Goal: Find specific page/section: Find specific page/section

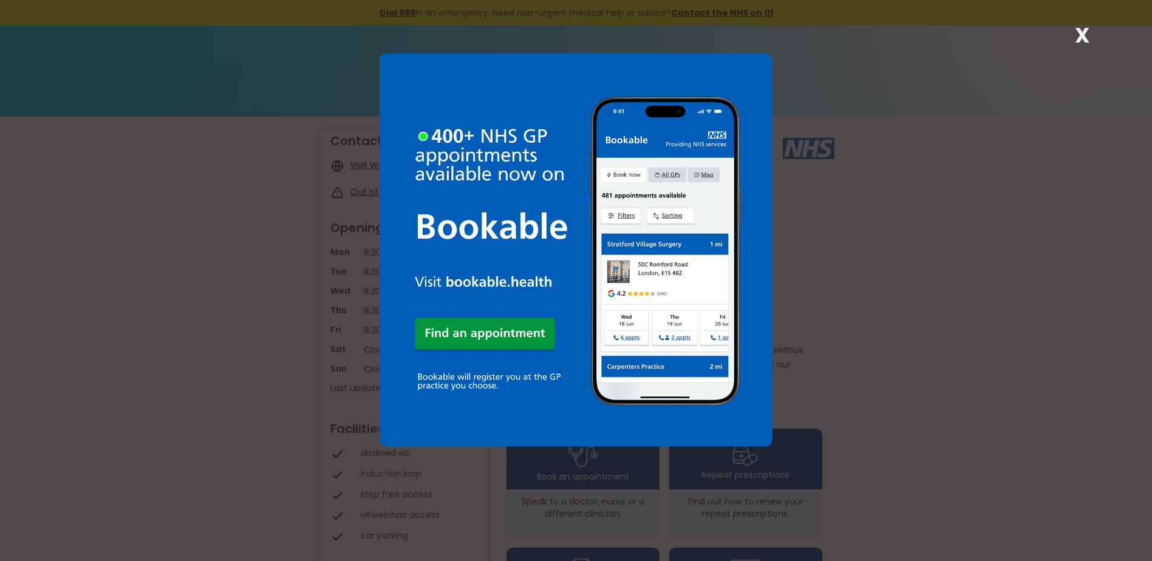
click at [1081, 31] on strong "X" at bounding box center [1082, 35] width 15 height 29
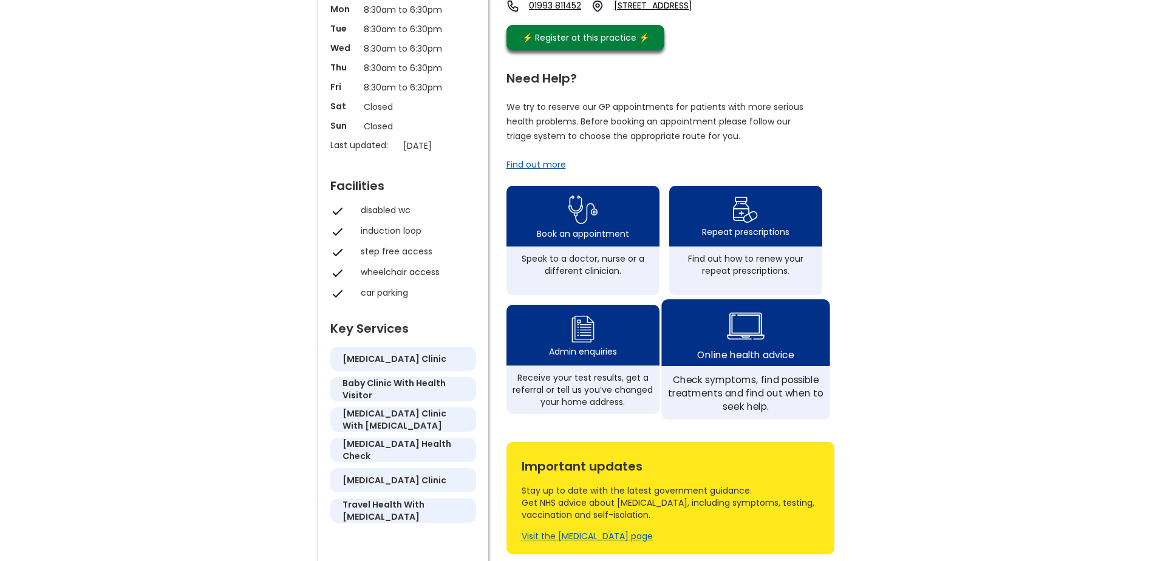
scroll to position [304, 0]
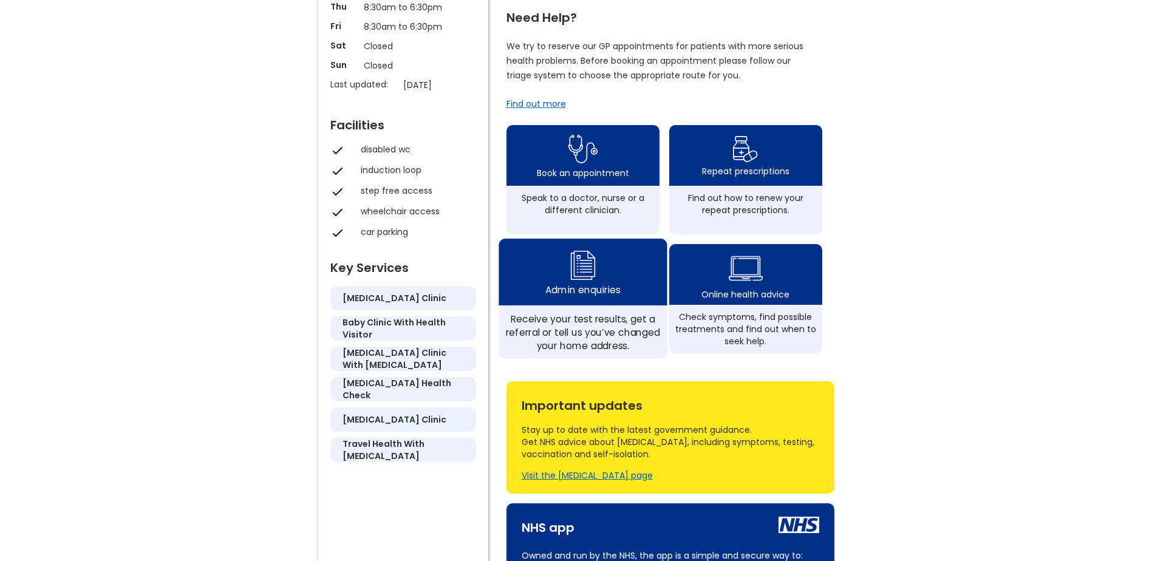
click at [569, 283] on img at bounding box center [582, 265] width 29 height 36
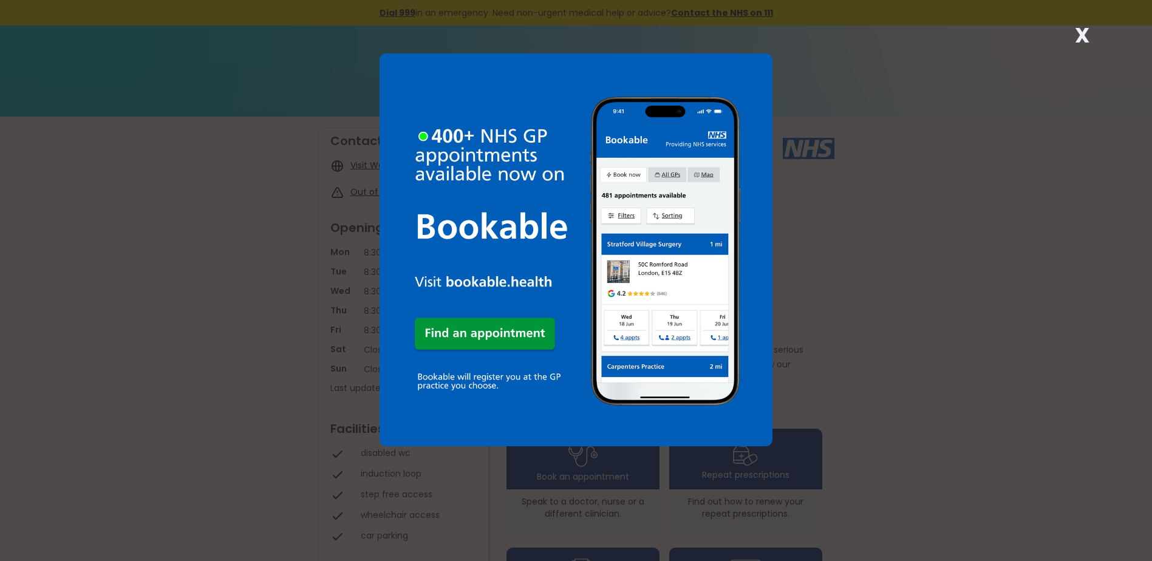
click at [1087, 32] on strong "X" at bounding box center [1082, 35] width 15 height 29
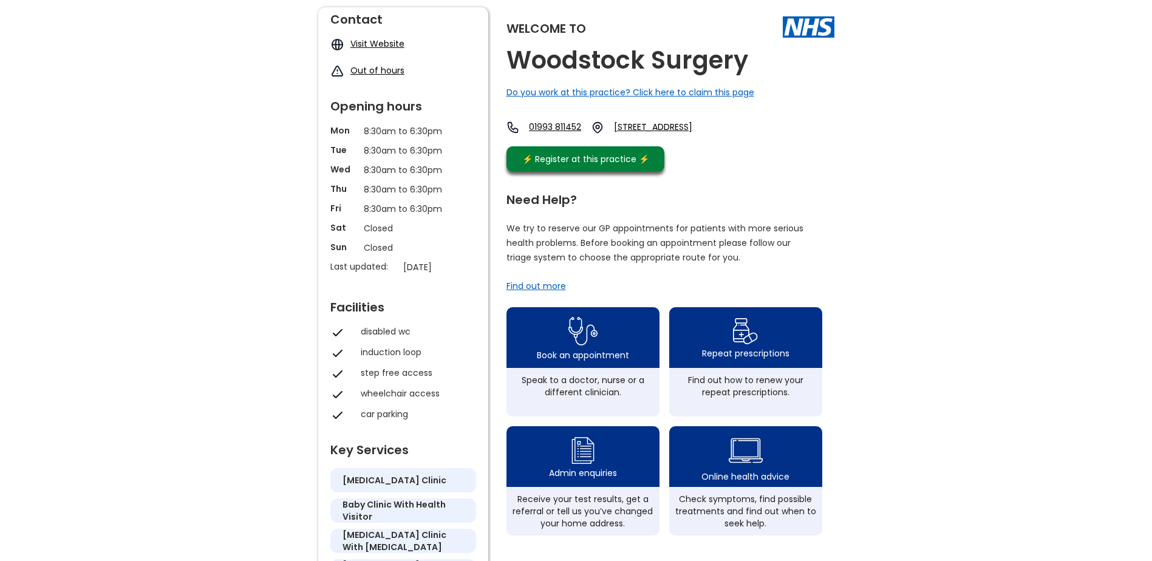
scroll to position [182, 0]
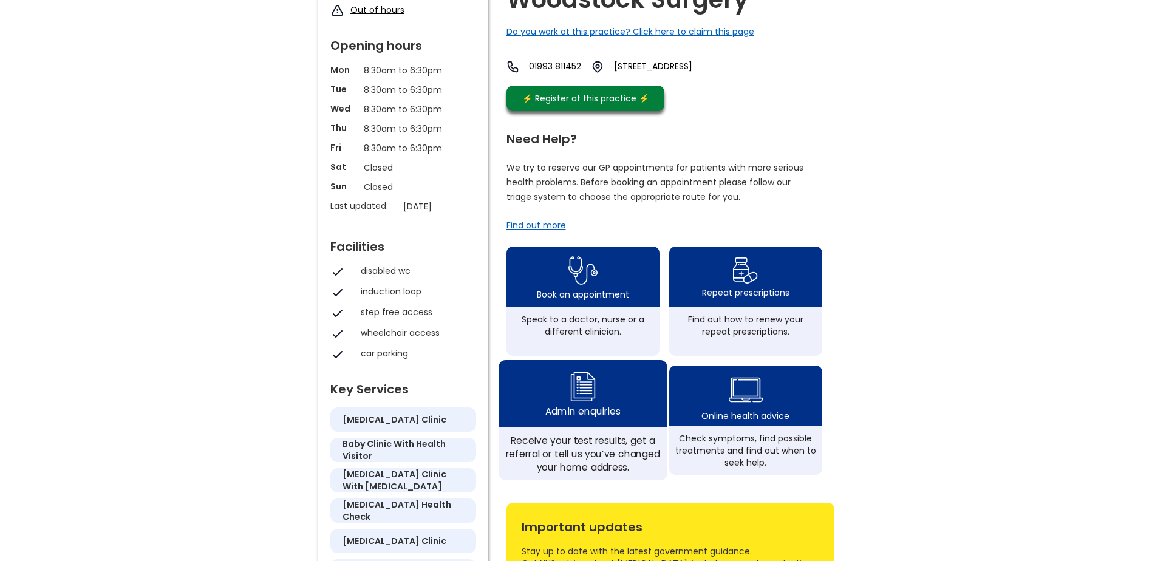
click at [586, 405] on img at bounding box center [582, 387] width 29 height 36
